Goal: Navigation & Orientation: Go to known website

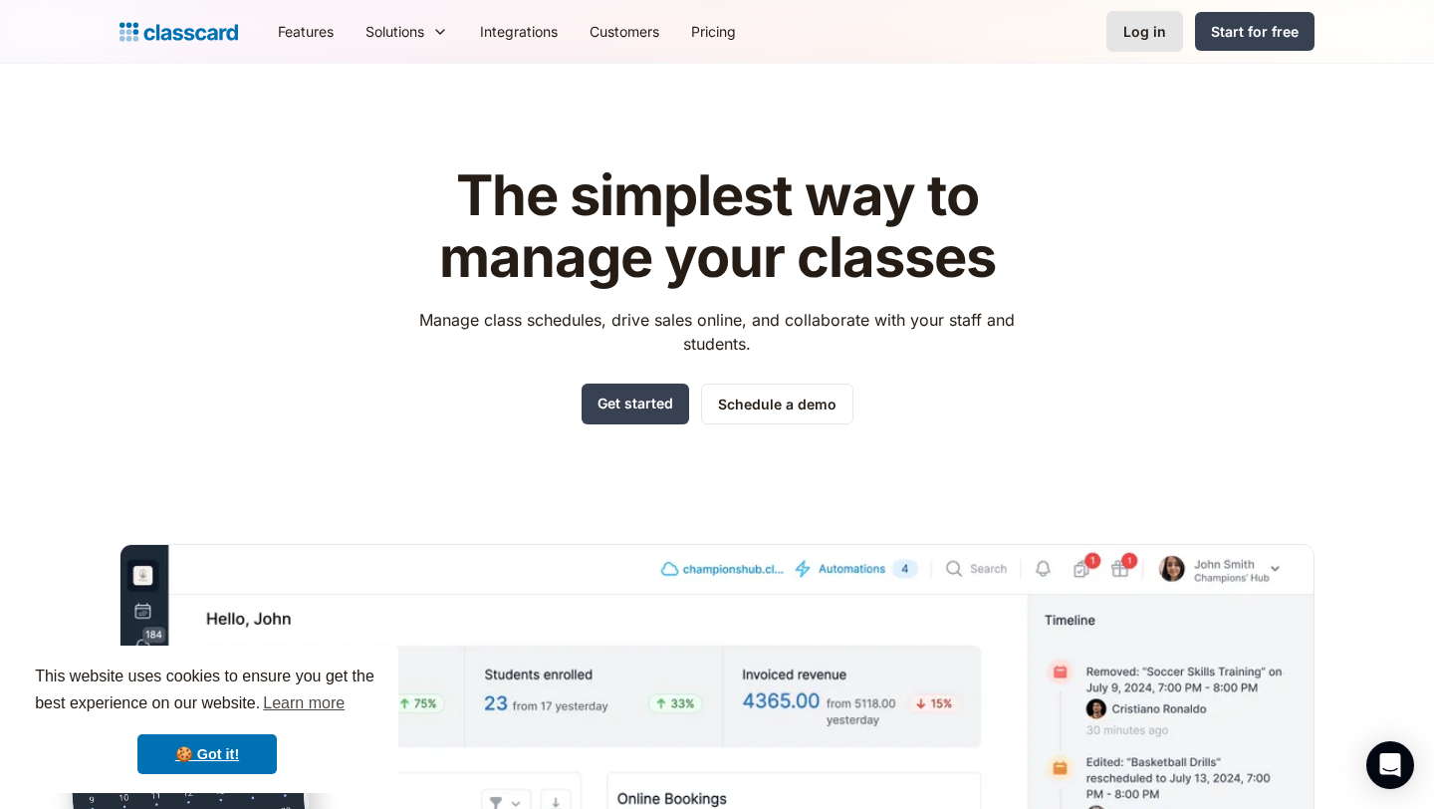
click at [1140, 44] on link "Log in" at bounding box center [1145, 31] width 77 height 41
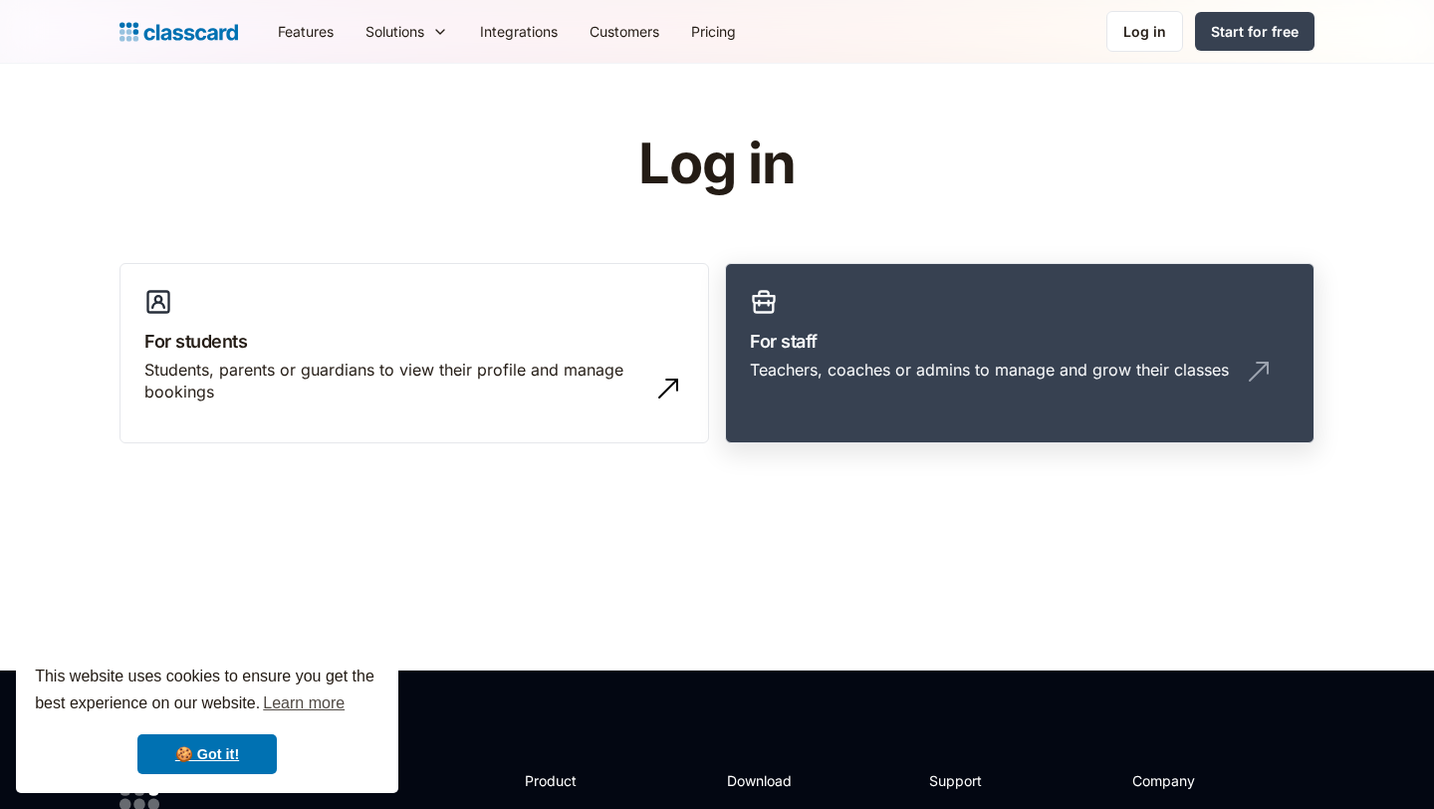
click at [839, 359] on div "Teachers, coaches or admins to manage and grow their classes" at bounding box center [989, 370] width 479 height 22
